Goal: Task Accomplishment & Management: Manage account settings

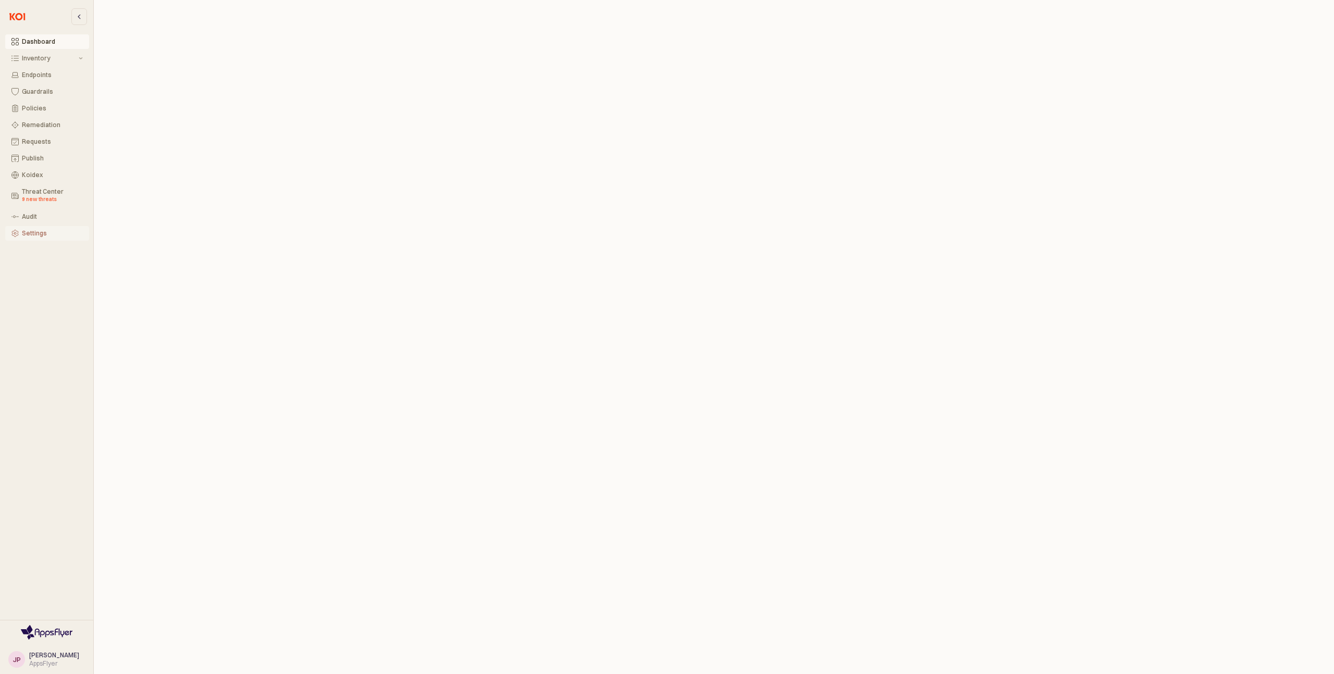
click at [28, 232] on div "Settings" at bounding box center [52, 233] width 61 height 7
click at [40, 233] on div "Settings" at bounding box center [52, 233] width 61 height 7
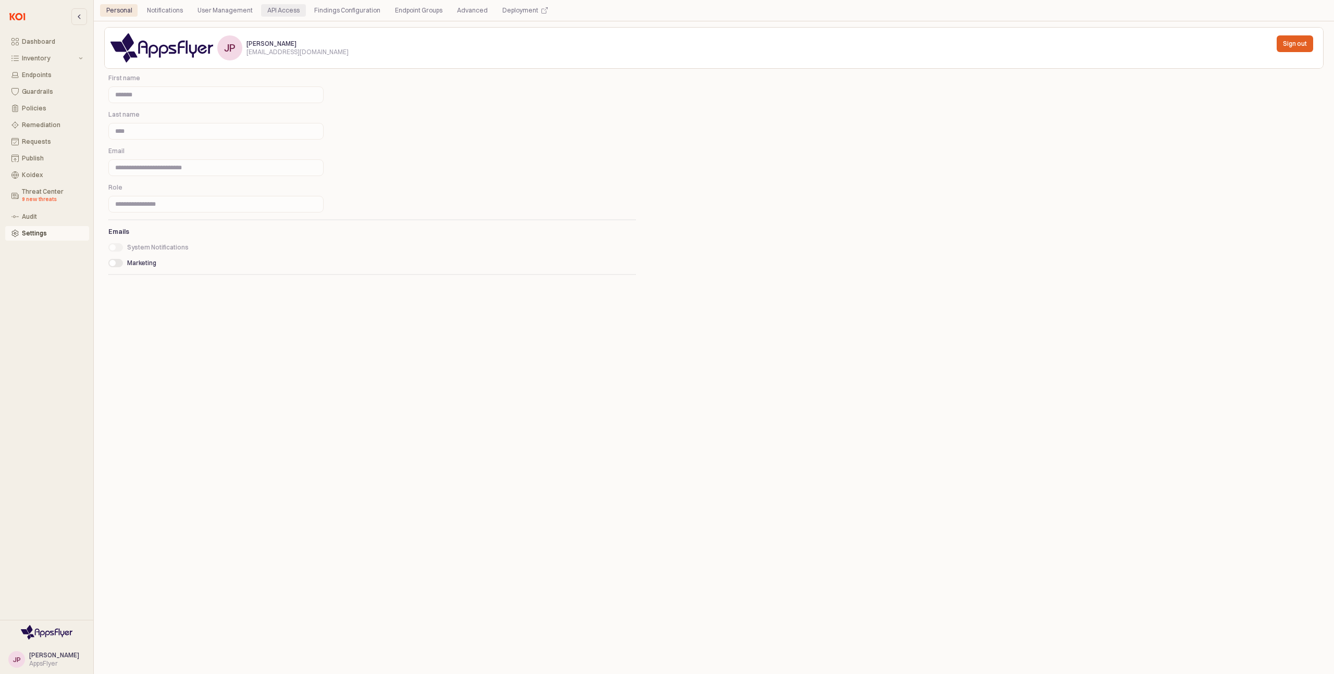
click at [286, 10] on div "API Access" at bounding box center [283, 10] width 32 height 13
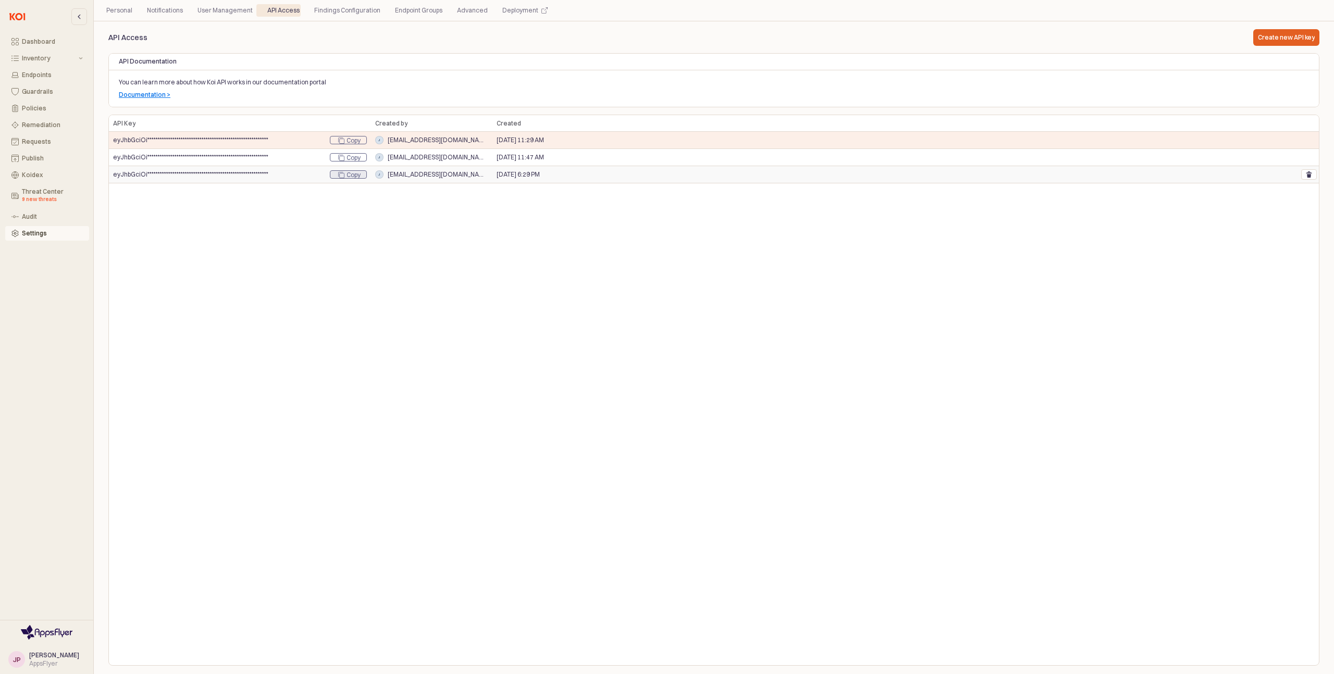
click at [358, 175] on div "Copy" at bounding box center [353, 175] width 14 height 8
